Goal: Information Seeking & Learning: Learn about a topic

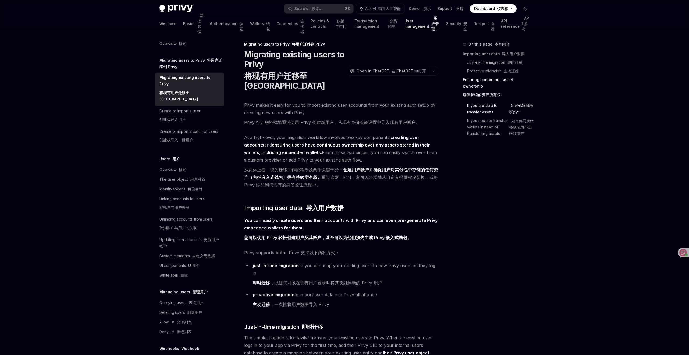
scroll to position [664, 0]
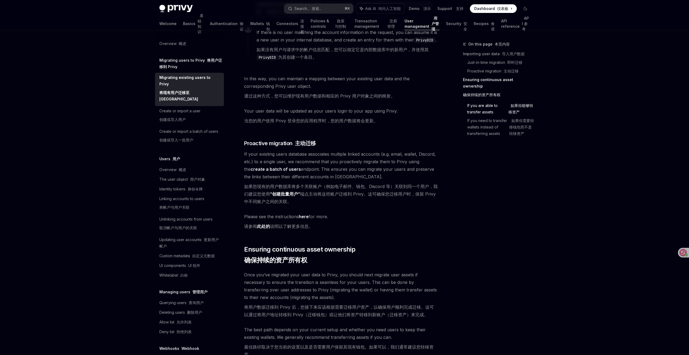
click at [535, 239] on div "Overview 概述 Migrating users to Privy 将用户迁移到 Privy Migrating existing users to P…" at bounding box center [344, 30] width 396 height 1329
click at [522, 26] on font "API 参考" at bounding box center [525, 23] width 7 height 15
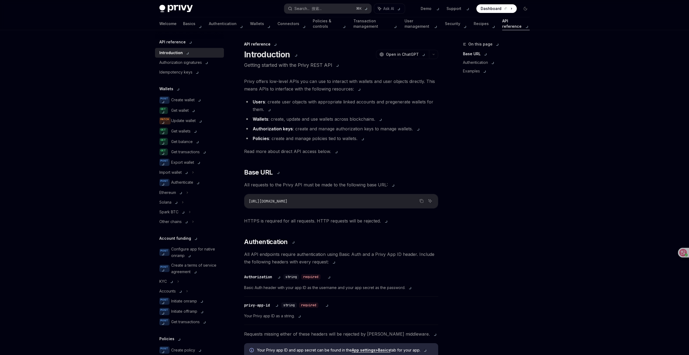
type textarea "*"
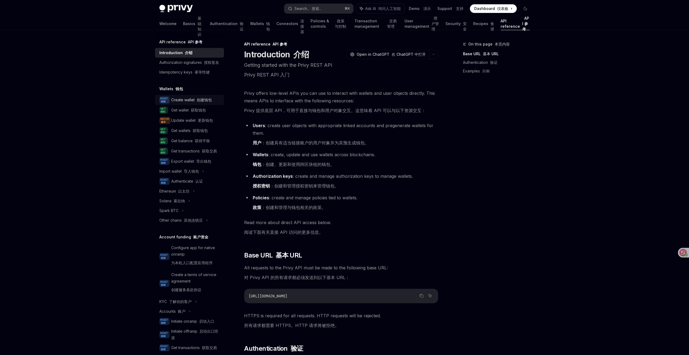
click at [203, 101] on font "创建钱包" at bounding box center [204, 99] width 15 height 5
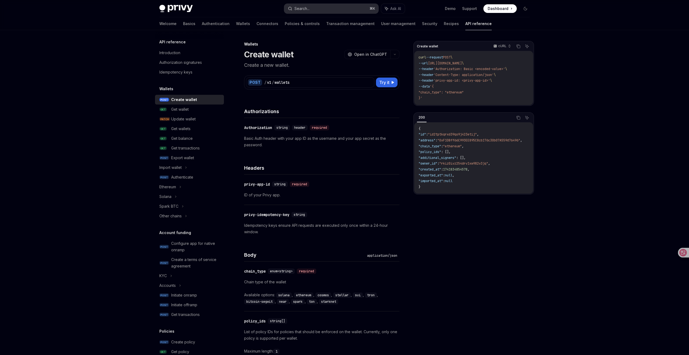
click at [322, 9] on button "Search... ⌘ K" at bounding box center [331, 9] width 94 height 10
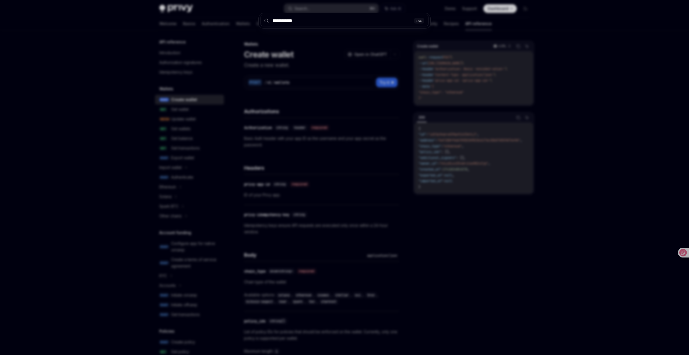
type input "**********"
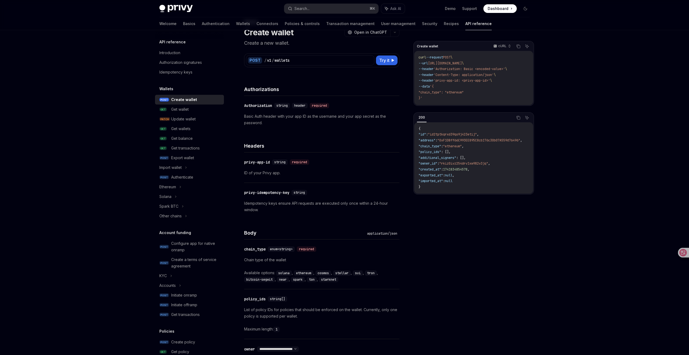
scroll to position [23, 0]
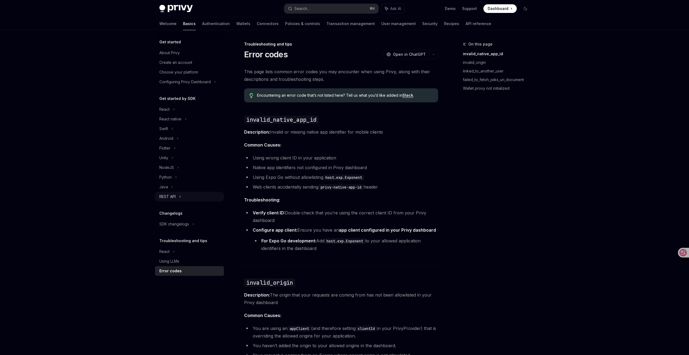
click at [178, 197] on div "REST API" at bounding box center [189, 197] width 69 height 10
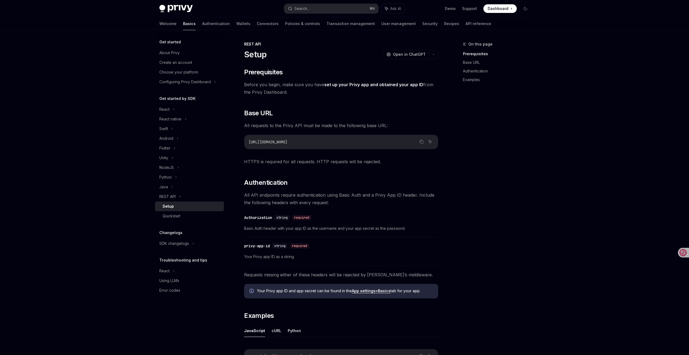
click at [498, 205] on div "On this page Prerequisites Base URL Authentication Examples" at bounding box center [493, 198] width 82 height 314
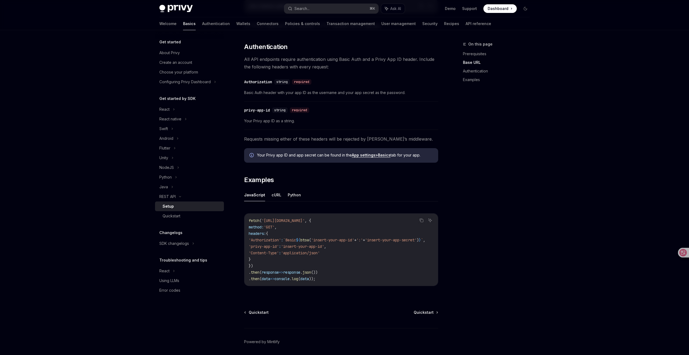
scroll to position [140, 0]
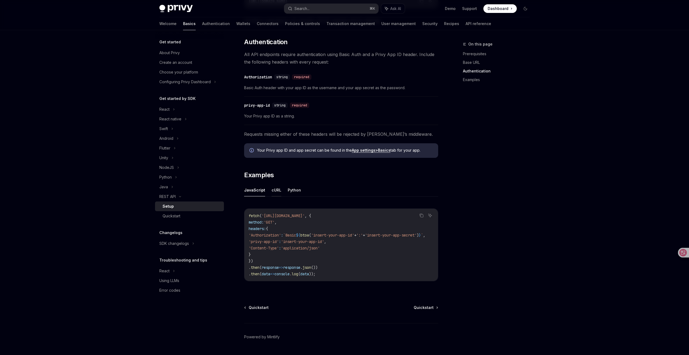
click at [274, 189] on button "cURL" at bounding box center [276, 189] width 10 height 13
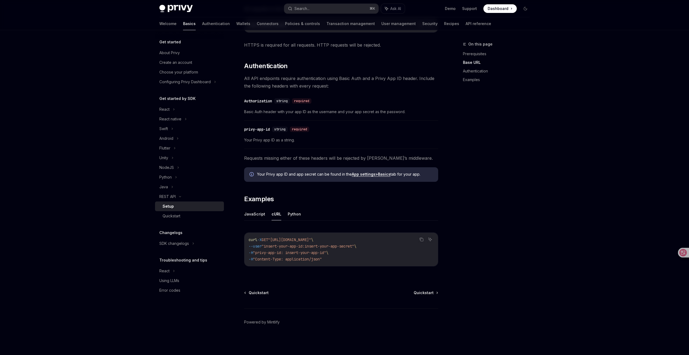
scroll to position [116, 0]
click at [292, 212] on button "Python" at bounding box center [294, 213] width 13 height 13
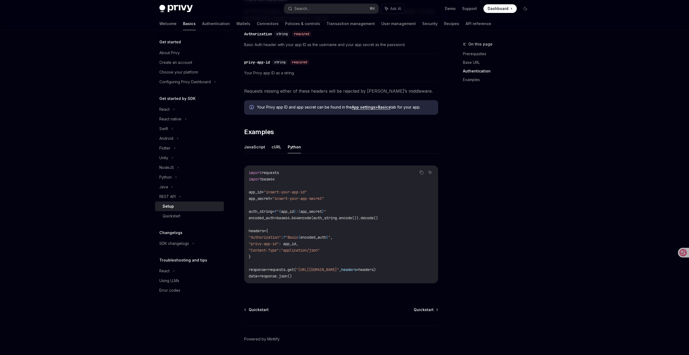
scroll to position [185, 0]
click at [257, 142] on button "JavaScript" at bounding box center [254, 145] width 21 height 13
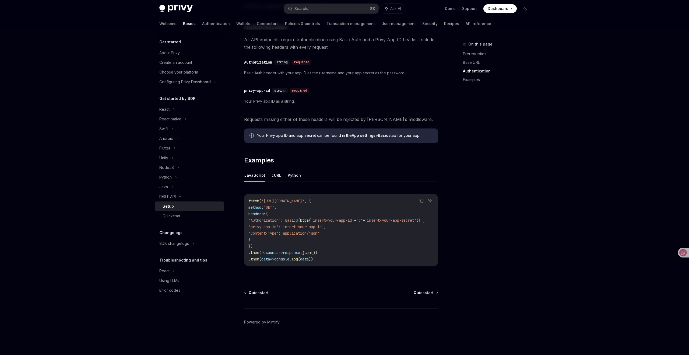
scroll to position [0, 32]
click at [272, 173] on button "cURL" at bounding box center [276, 175] width 10 height 13
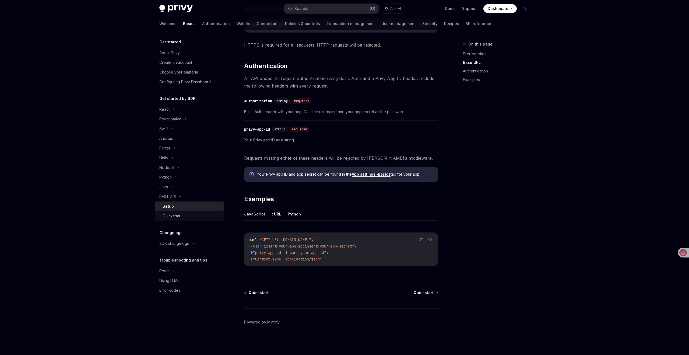
click at [169, 216] on div "Quickstart" at bounding box center [171, 216] width 18 height 6
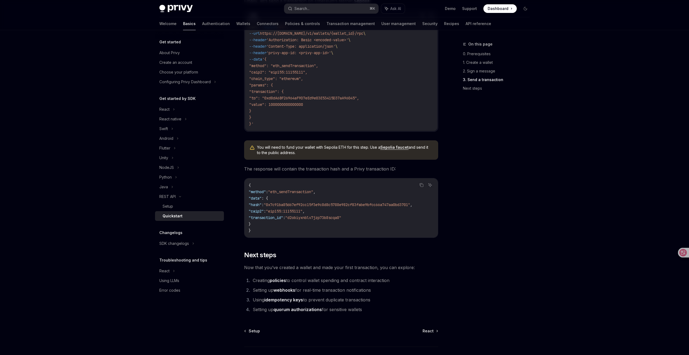
scroll to position [553, 0]
type textarea "*"
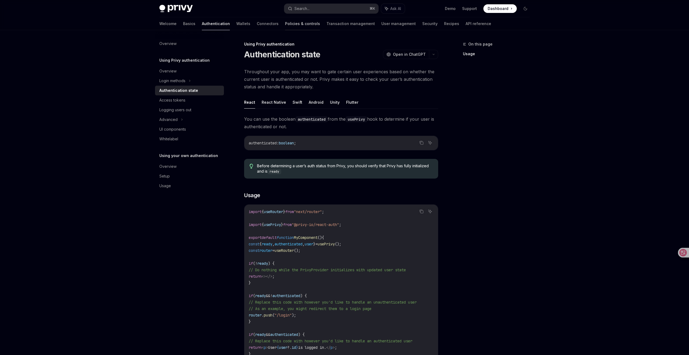
click at [285, 22] on link "Policies & controls" at bounding box center [302, 23] width 35 height 13
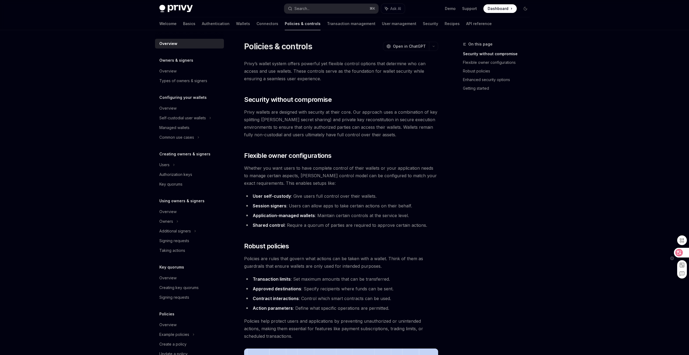
click at [678, 252] on icon at bounding box center [678, 252] width 5 height 5
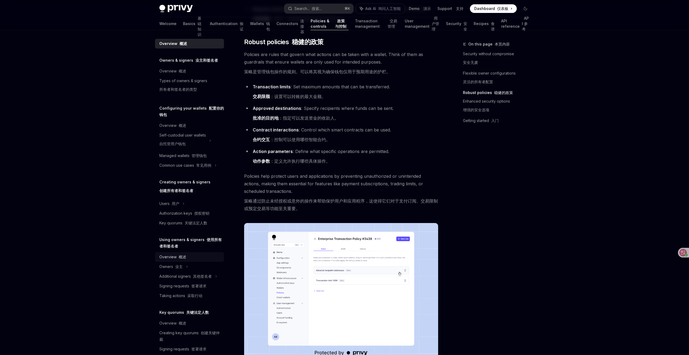
scroll to position [76, 0]
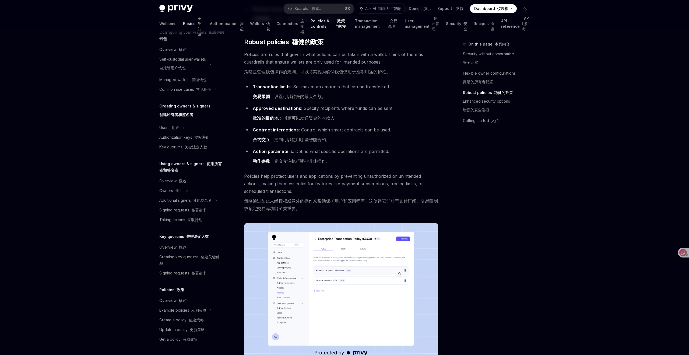
click at [183, 22] on link "Basics 基础知识" at bounding box center [193, 23] width 20 height 13
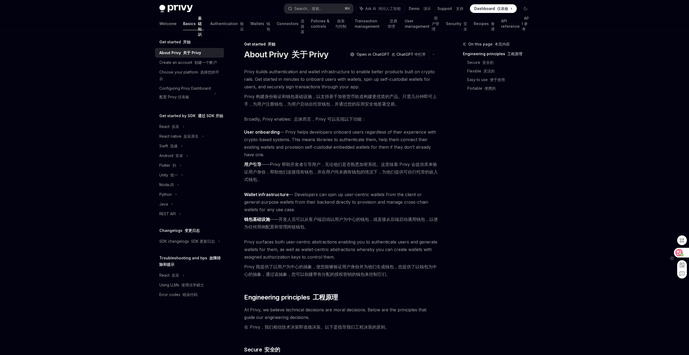
click at [679, 252] on icon at bounding box center [678, 252] width 5 height 5
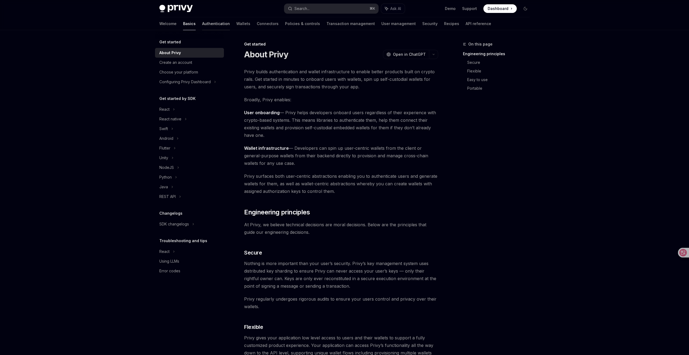
click at [202, 25] on link "Authentication" at bounding box center [216, 23] width 28 height 13
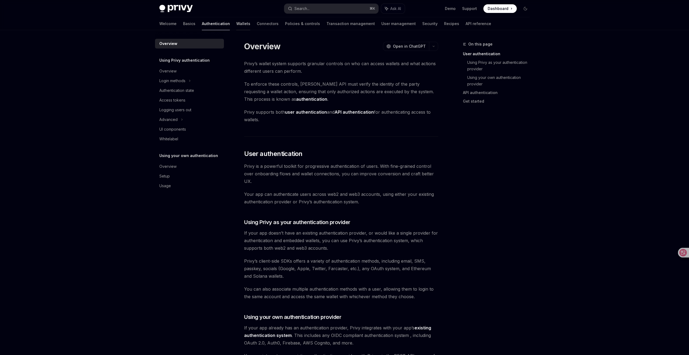
click at [236, 23] on link "Wallets" at bounding box center [243, 23] width 14 height 13
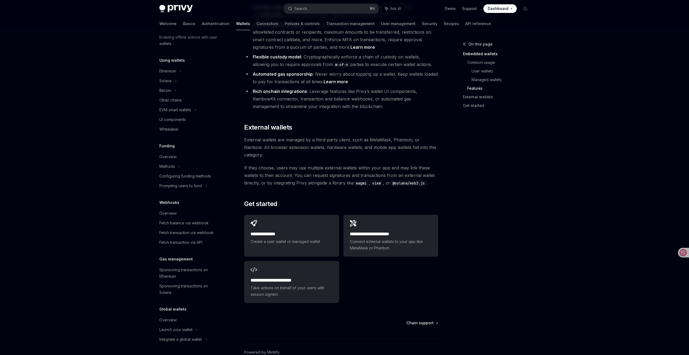
scroll to position [109, 0]
click at [167, 213] on div "Overview" at bounding box center [167, 214] width 17 height 6
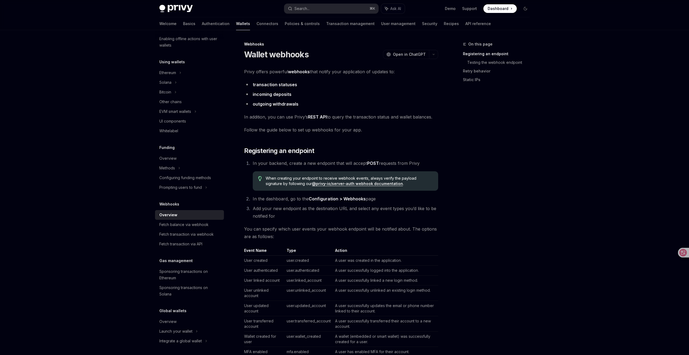
click at [528, 199] on div "On this page Registering an endpoint Testing the webhook endpoint Retry behavio…" at bounding box center [493, 198] width 82 height 314
click at [524, 177] on div "On this page Registering an endpoint Testing the webhook endpoint Retry behavio…" at bounding box center [493, 198] width 82 height 314
click at [522, 151] on div "On this page Registering an endpoint Testing the webhook endpoint Retry behavio…" at bounding box center [493, 198] width 82 height 314
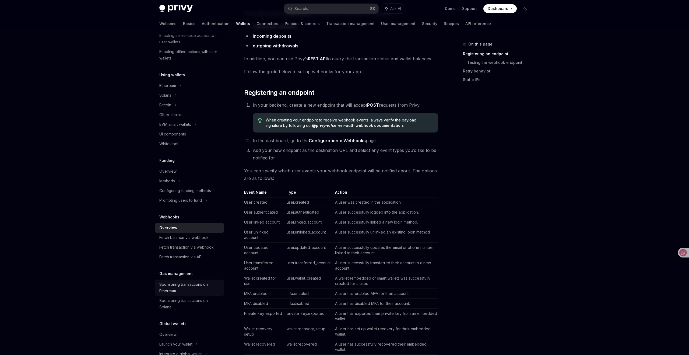
scroll to position [111, 0]
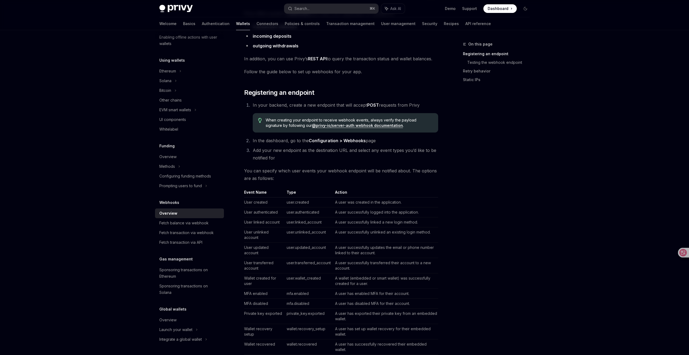
click at [89, 295] on div "Privy Docs home page Search... ⌘ K Ask AI Demo Support Dashboard Dashboard Sear…" at bounding box center [344, 337] width 689 height 790
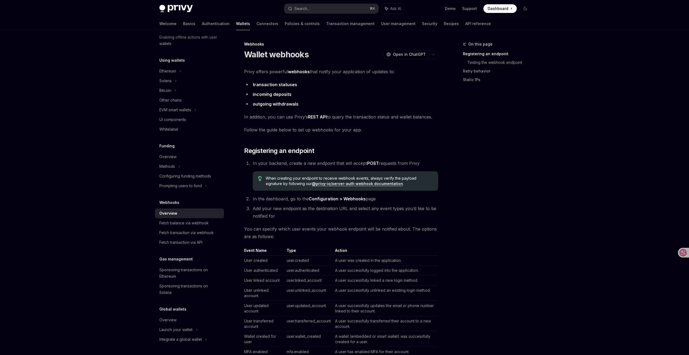
scroll to position [1, 0]
click at [512, 199] on div "On this page Registering an endpoint Testing the webhook endpoint Retry behavio…" at bounding box center [493, 198] width 82 height 314
click at [296, 71] on strong "webhooks" at bounding box center [299, 71] width 22 height 5
click at [512, 169] on div "On this page Registering an endpoint Testing the webhook endpoint Retry behavio…" at bounding box center [493, 198] width 82 height 314
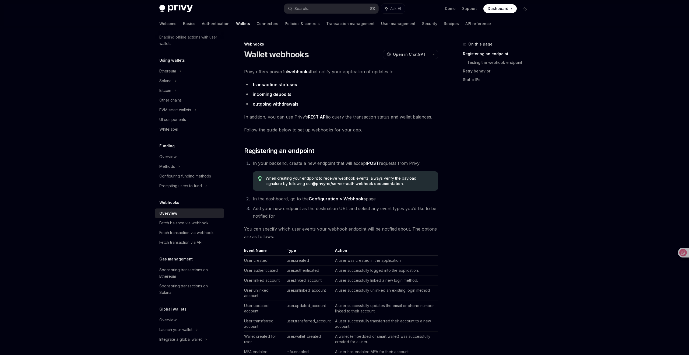
type textarea "*"
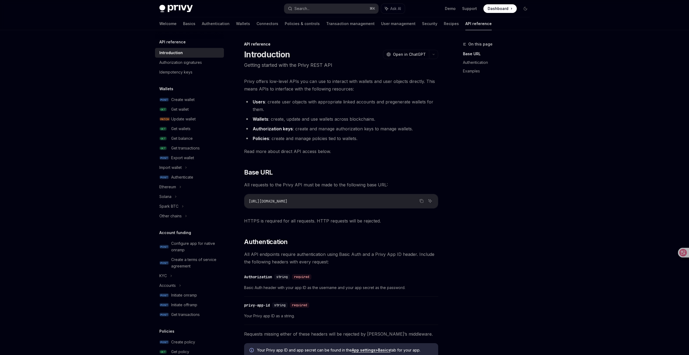
type textarea "*"
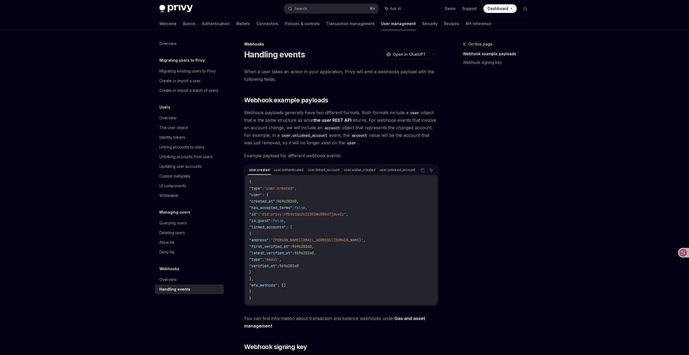
click at [564, 141] on div "Privy Docs home page Search... ⌘ K Ask AI Demo Support Dashboard Dashboard Sear…" at bounding box center [344, 235] width 689 height 470
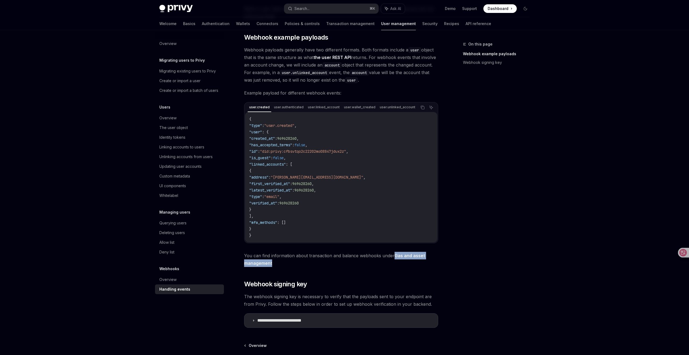
scroll to position [63, 0]
click at [487, 224] on div "On this page Webhook example payloads Webhook signing key" at bounding box center [493, 198] width 82 height 314
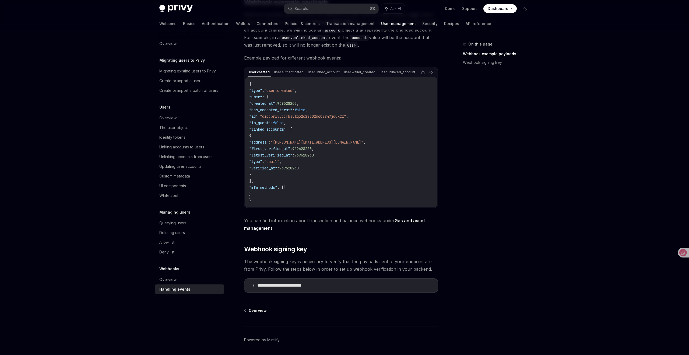
scroll to position [118, 0]
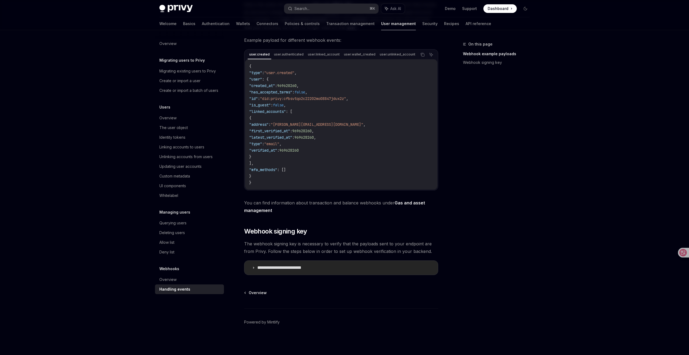
click at [254, 267] on icon at bounding box center [253, 267] width 3 height 3
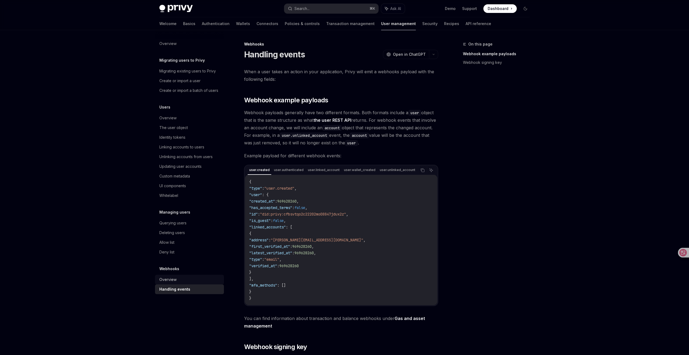
click at [167, 277] on div "Overview" at bounding box center [167, 279] width 17 height 6
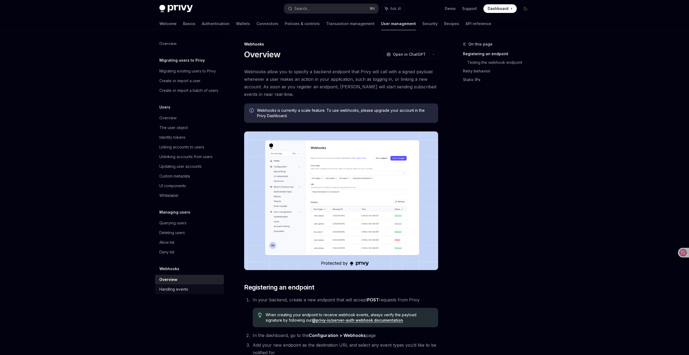
click at [186, 288] on div "Handling events" at bounding box center [173, 289] width 29 height 6
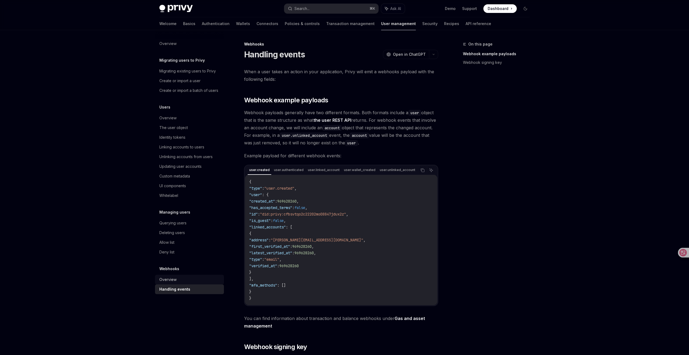
click at [172, 281] on div "Overview" at bounding box center [167, 279] width 17 height 6
click at [169, 278] on div "Overview" at bounding box center [167, 279] width 17 height 6
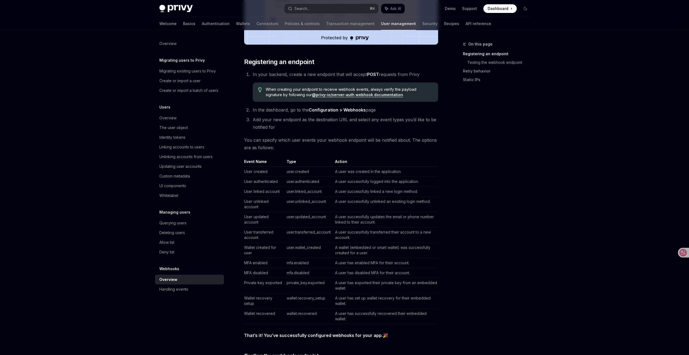
scroll to position [240, 0]
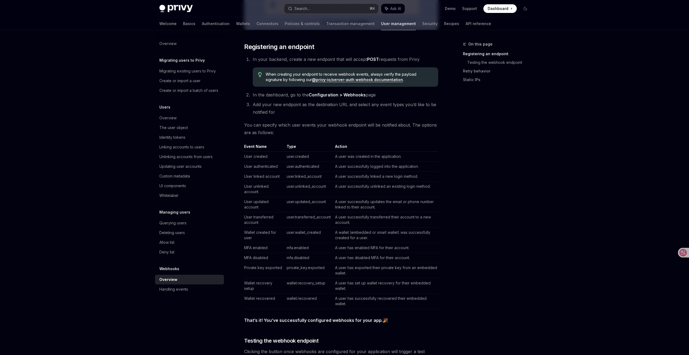
type textarea "*"
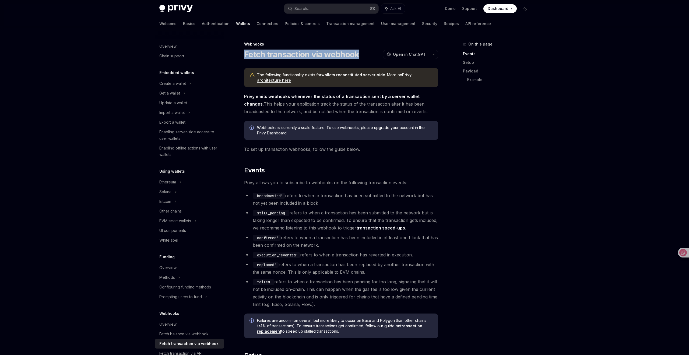
drag, startPoint x: 364, startPoint y: 55, endPoint x: 234, endPoint y: 54, distance: 130.2
copy h1 "Fetch transaction via webhook"
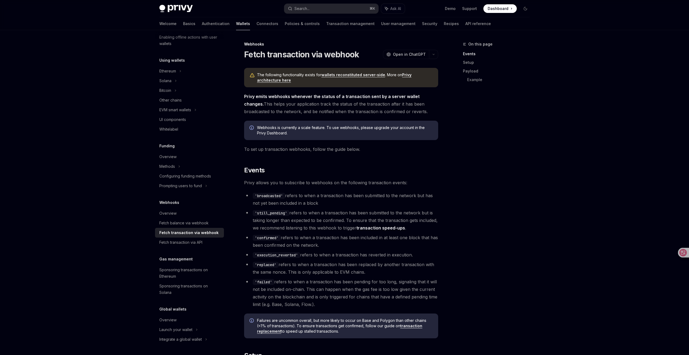
click at [508, 210] on div "On this page Events Setup Payload Example" at bounding box center [493, 198] width 82 height 314
click at [332, 74] on link "wallets reconstituted server-side" at bounding box center [353, 74] width 64 height 5
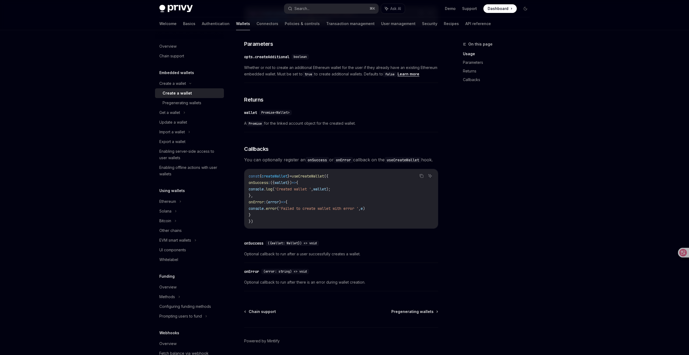
scroll to position [289, 0]
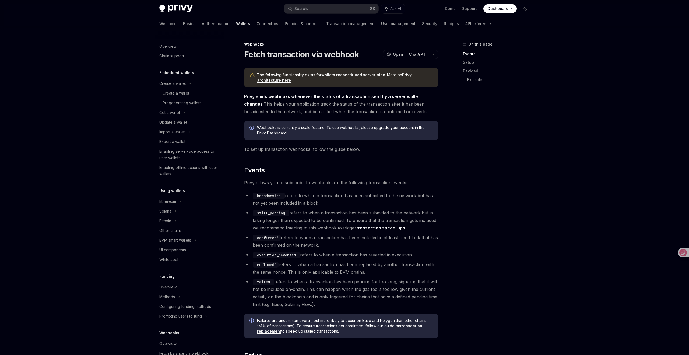
type textarea "*"
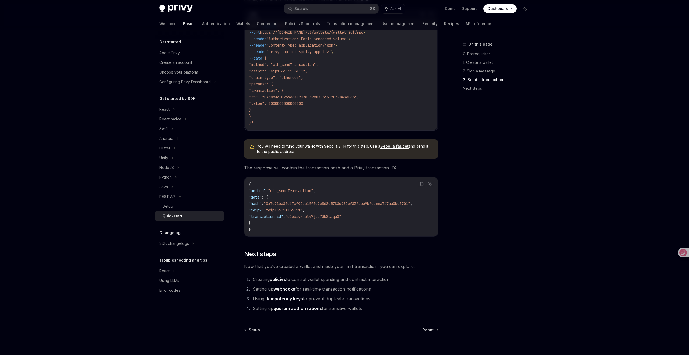
scroll to position [553, 0]
type textarea "*"
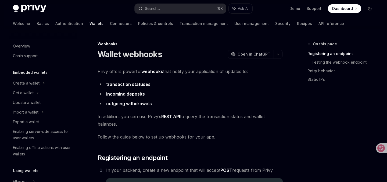
scroll to position [218, 0]
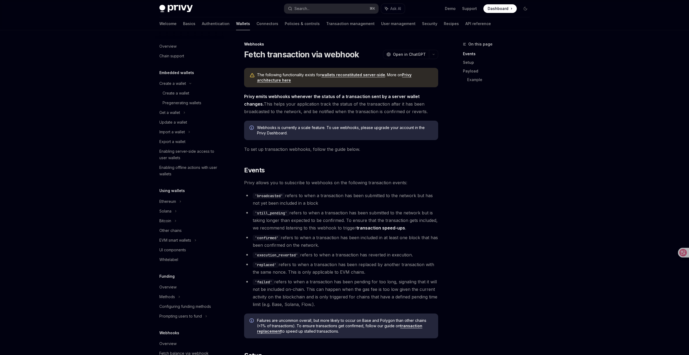
type textarea "*"
